Goal: Task Accomplishment & Management: Use online tool/utility

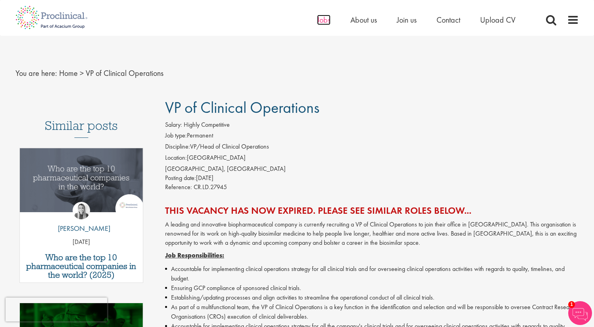
click at [321, 21] on span "Jobs" at bounding box center [323, 20] width 13 height 10
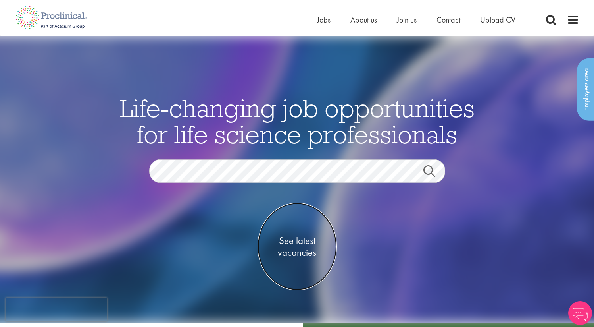
click at [307, 242] on span "See latest vacancies" at bounding box center [297, 246] width 79 height 24
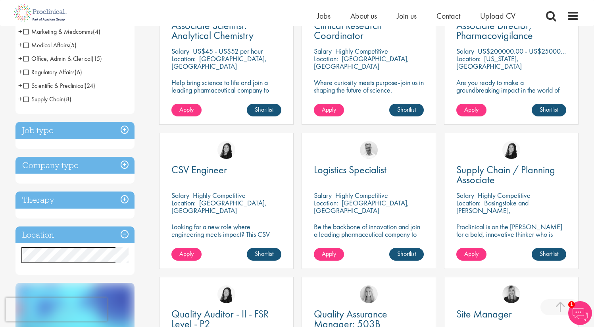
scroll to position [206, 0]
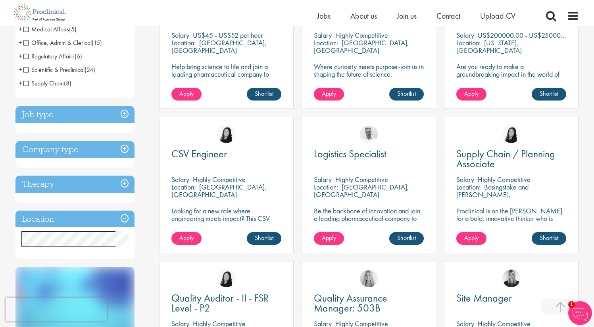
click at [117, 114] on h3 "Job type" at bounding box center [74, 114] width 119 height 17
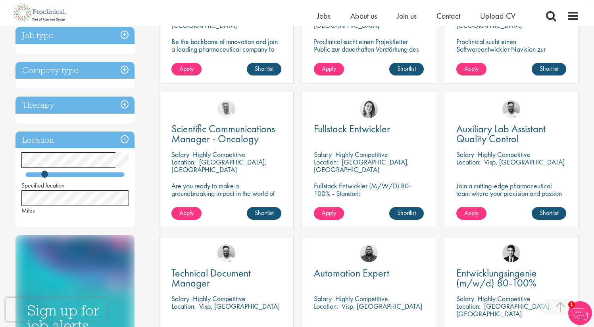
scroll to position [238, 0]
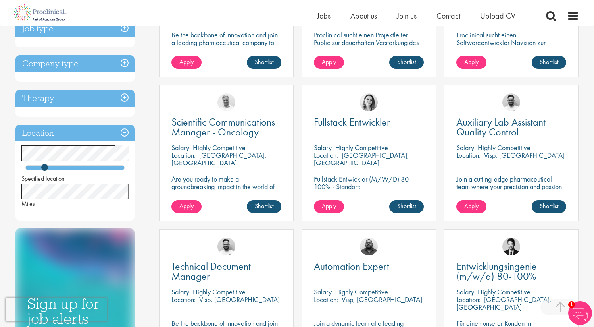
click at [102, 67] on h3 "Company type" at bounding box center [74, 63] width 119 height 17
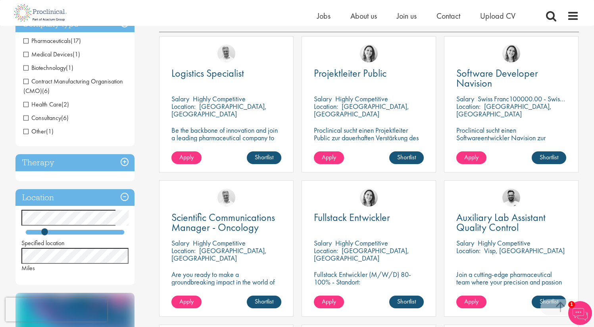
scroll to position [127, 0]
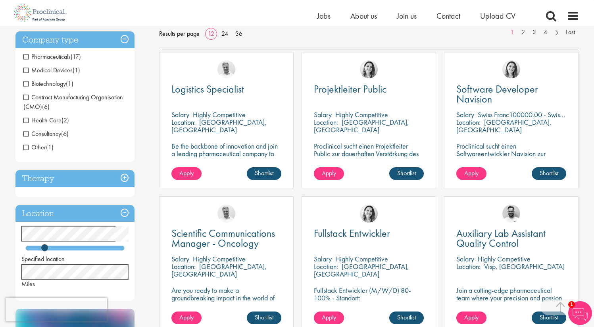
click at [27, 58] on span "Pharmaceuticals" at bounding box center [46, 56] width 47 height 8
click at [25, 55] on span "Pharmaceuticals" at bounding box center [46, 56] width 47 height 8
click at [25, 58] on span "Pharmaceuticals" at bounding box center [46, 56] width 47 height 8
click at [27, 58] on span "Pharmaceuticals" at bounding box center [46, 56] width 47 height 8
click at [26, 54] on span "Pharmaceuticals" at bounding box center [46, 56] width 47 height 8
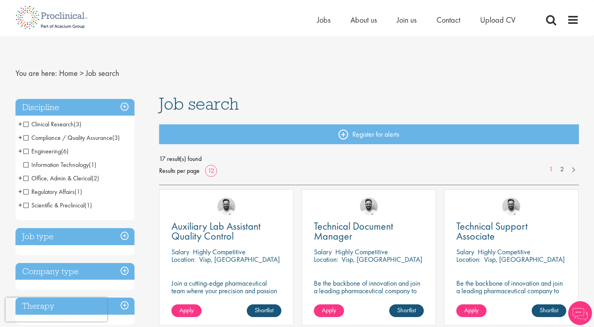
click at [50, 270] on h3 "Company type" at bounding box center [74, 271] width 119 height 17
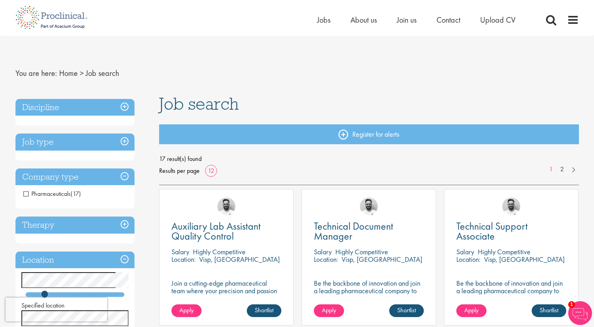
click at [60, 180] on h3 "Company type" at bounding box center [74, 176] width 119 height 17
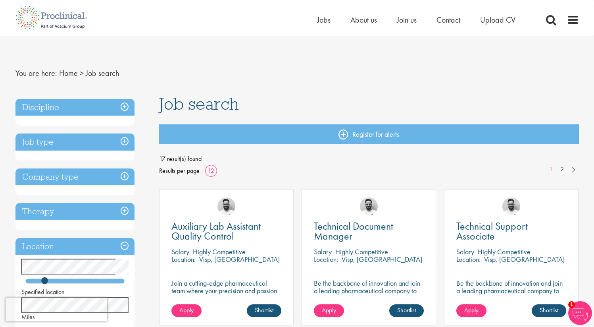
click at [60, 180] on h3 "Company type" at bounding box center [74, 176] width 119 height 17
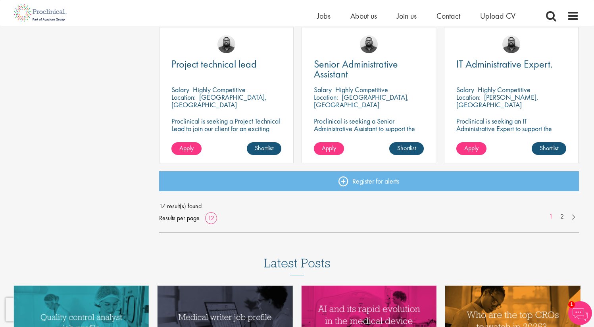
scroll to position [587, 0]
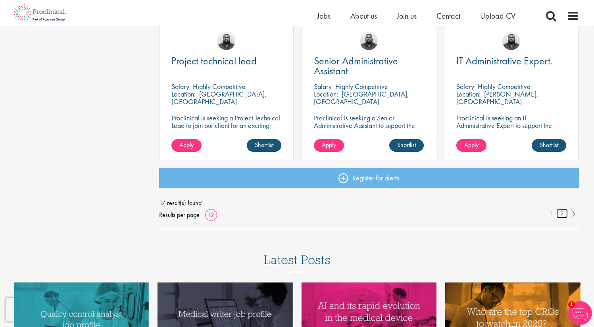
click at [561, 211] on link "2" at bounding box center [562, 213] width 12 height 9
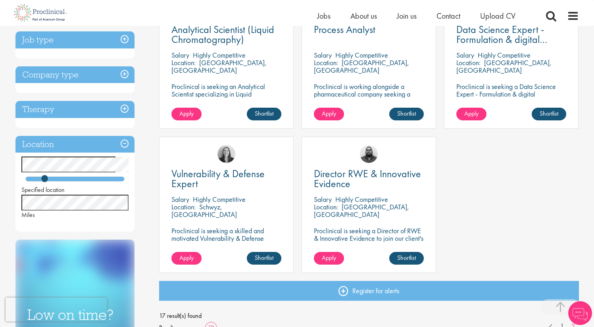
scroll to position [190, 0]
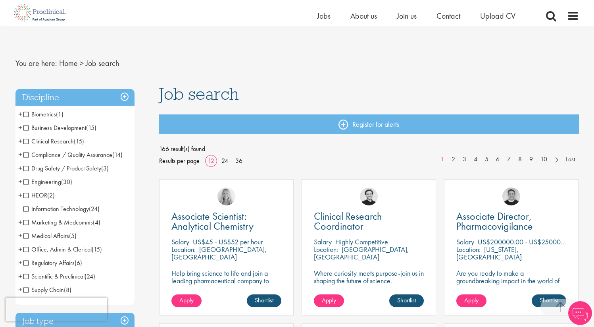
scroll to position [206, 0]
